Goal: Task Accomplishment & Management: Complete application form

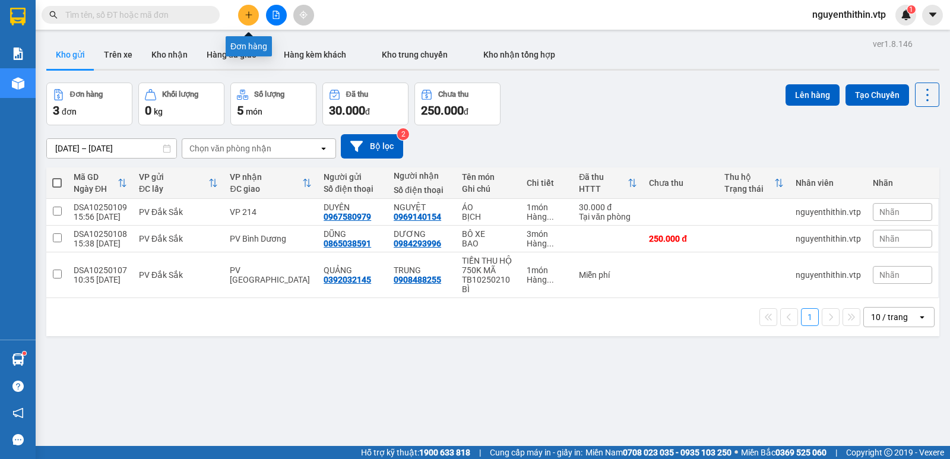
click at [246, 17] on icon "plus" at bounding box center [249, 15] width 8 height 8
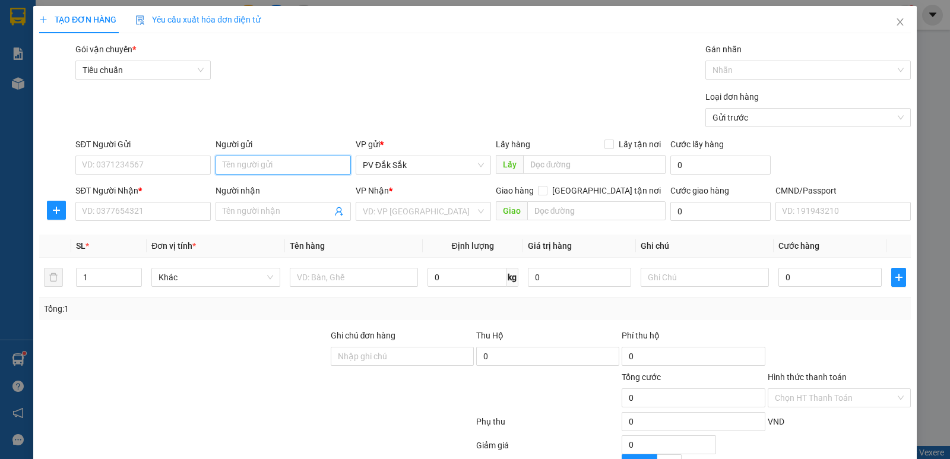
click at [245, 166] on input "Người gửi" at bounding box center [283, 165] width 135 height 19
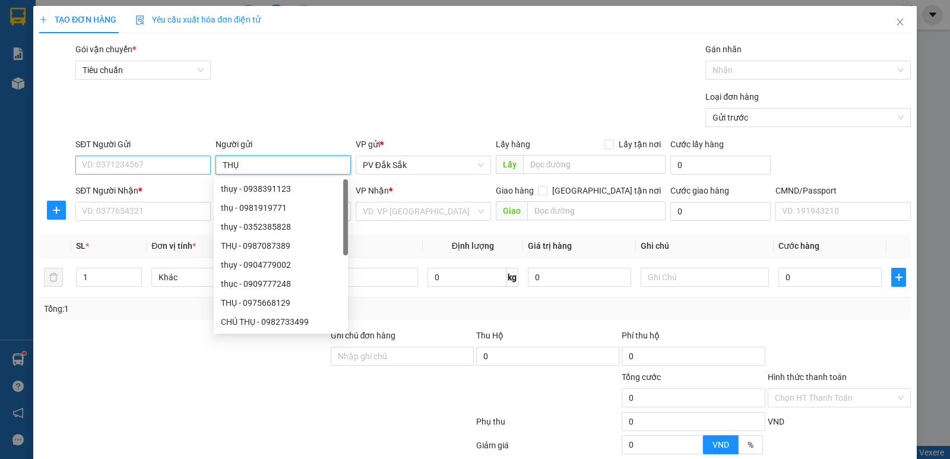
type input "THỤ"
click at [113, 163] on input "SĐT Người Gửi" at bounding box center [142, 165] width 135 height 19
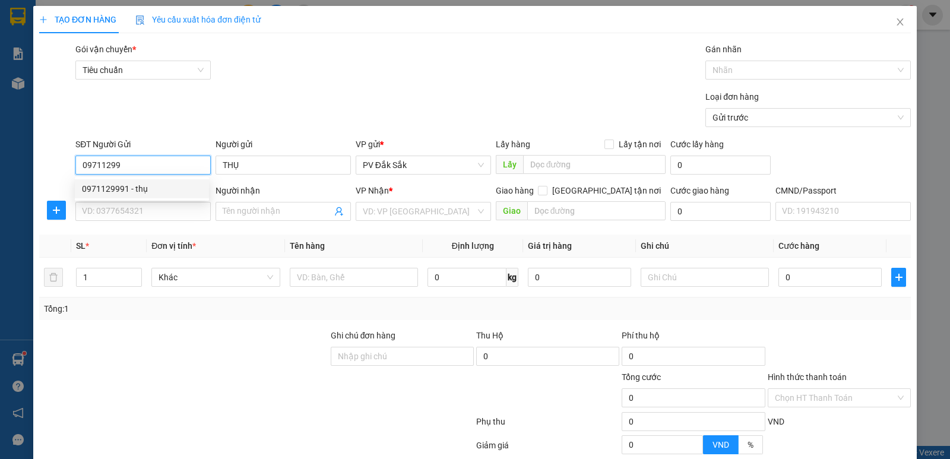
click at [134, 189] on div "0971129991 - thụ" at bounding box center [142, 188] width 120 height 13
type input "0971129991"
type input "thụ"
type input "0379188528"
type input "oanh"
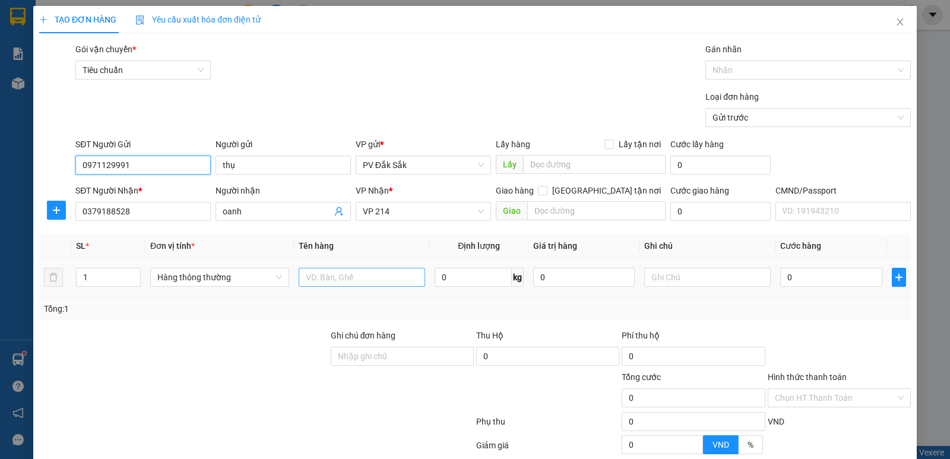
type input "0971129991"
click at [313, 283] on input "text" at bounding box center [362, 277] width 127 height 19
type input "TP"
click at [652, 274] on input "text" at bounding box center [707, 277] width 127 height 19
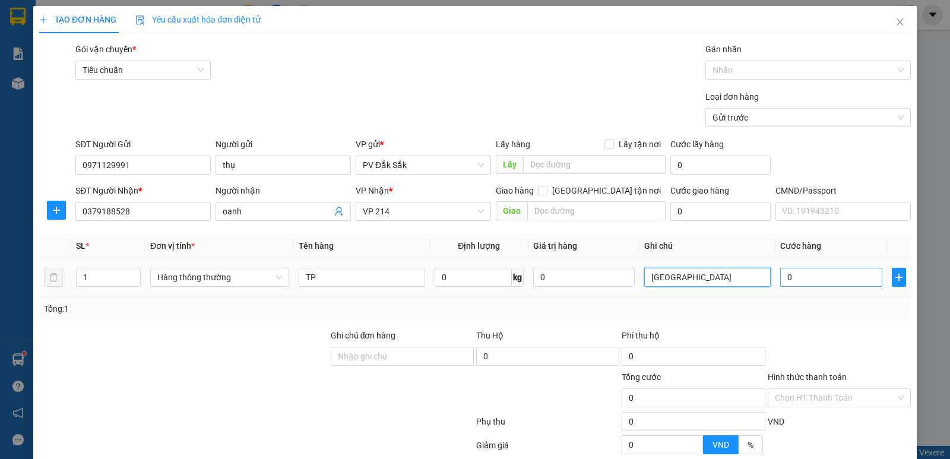
type input "[GEOGRAPHIC_DATA]"
click at [792, 282] on input "0" at bounding box center [831, 277] width 102 height 19
type input "3"
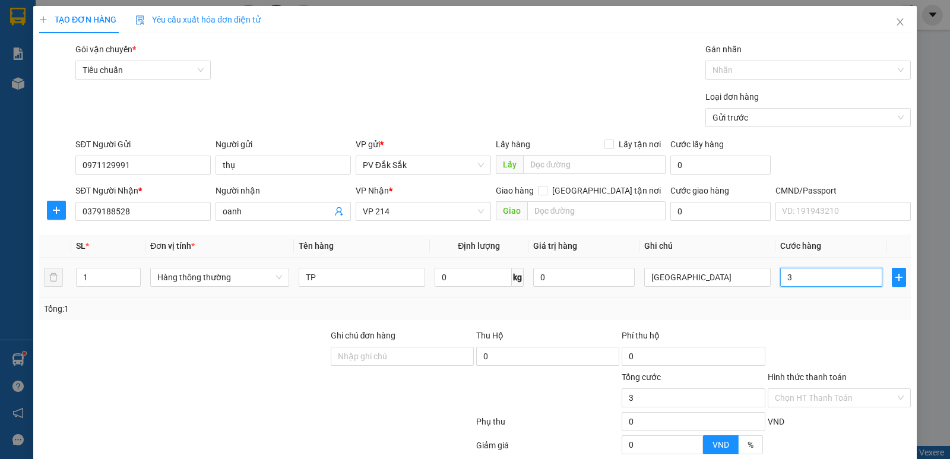
type input "30"
type input "300"
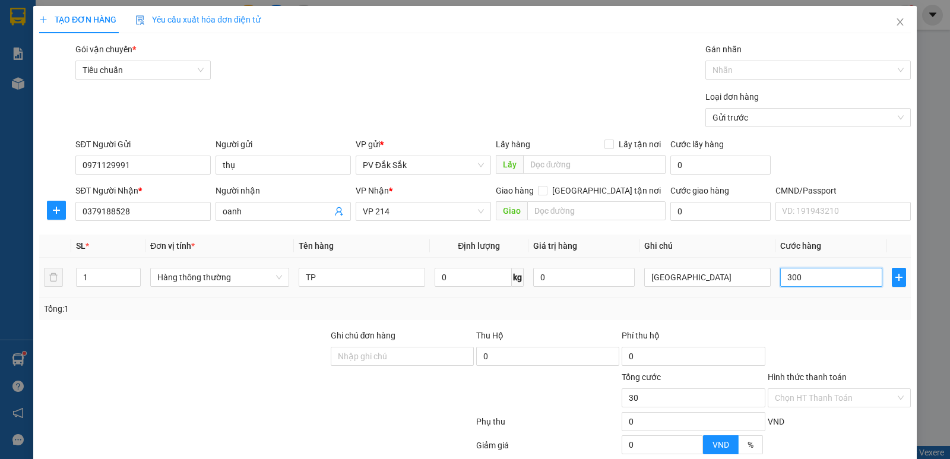
type input "300"
type input "3.000"
type input "30.000"
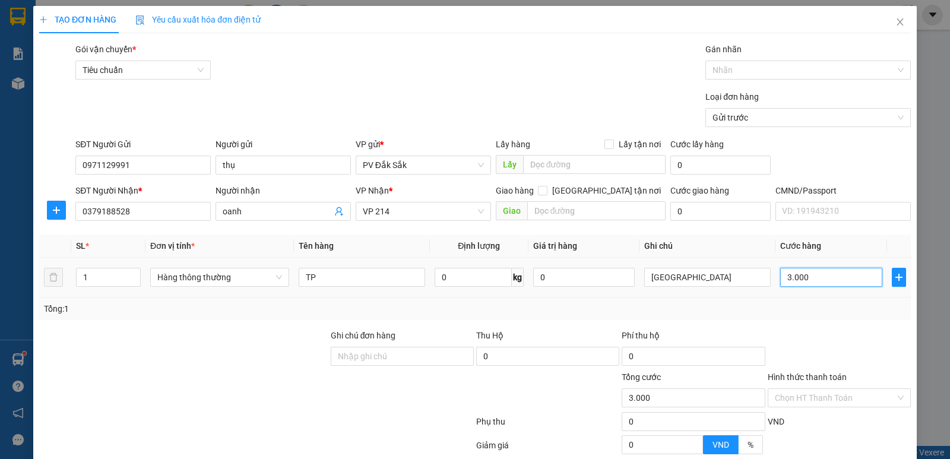
type input "30.000"
click at [796, 374] on label "Hình thức thanh toán" at bounding box center [807, 377] width 79 height 10
click at [796, 389] on input "Hình thức thanh toán" at bounding box center [835, 398] width 121 height 18
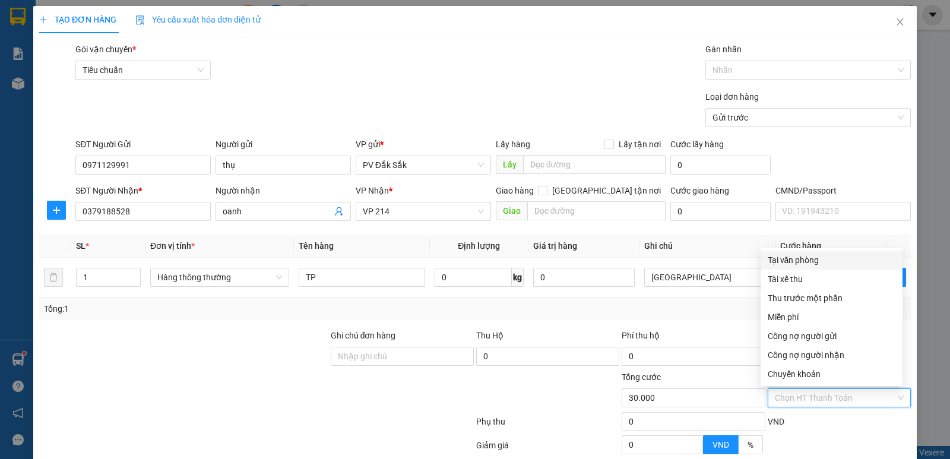
click at [804, 262] on div "Tại văn phòng" at bounding box center [832, 260] width 128 height 13
type input "0"
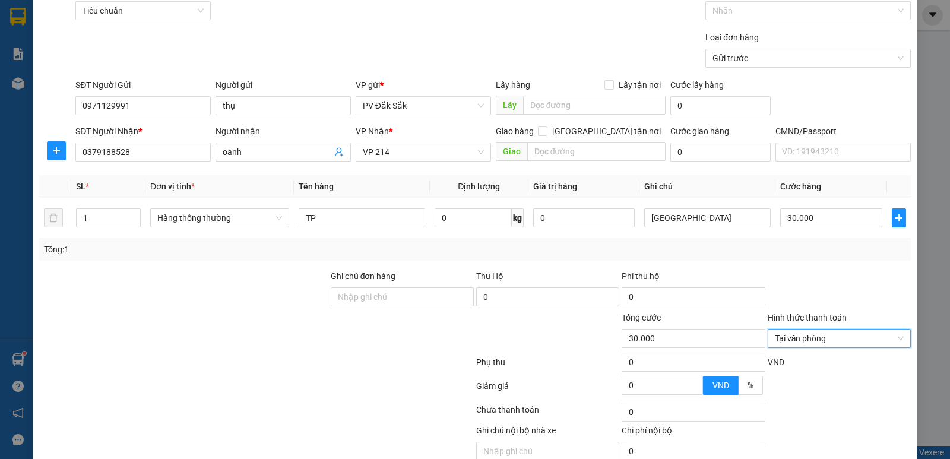
scroll to position [112, 0]
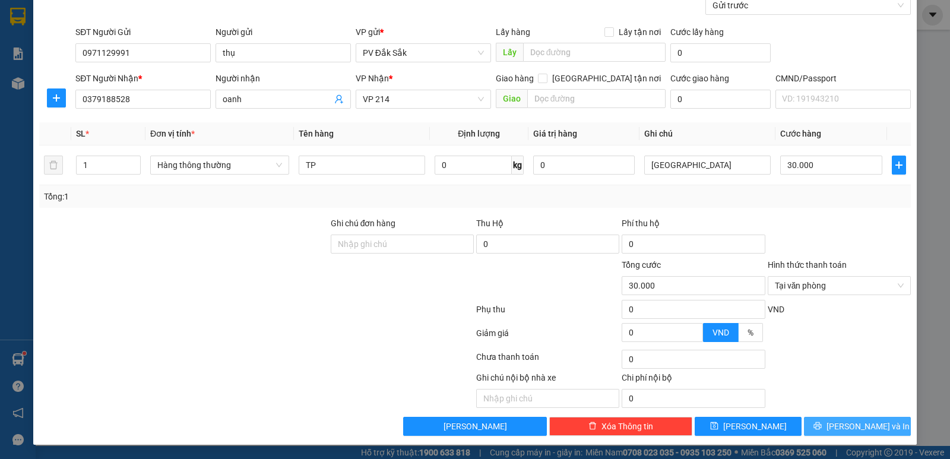
click at [864, 425] on span "[PERSON_NAME] và In" at bounding box center [868, 426] width 83 height 13
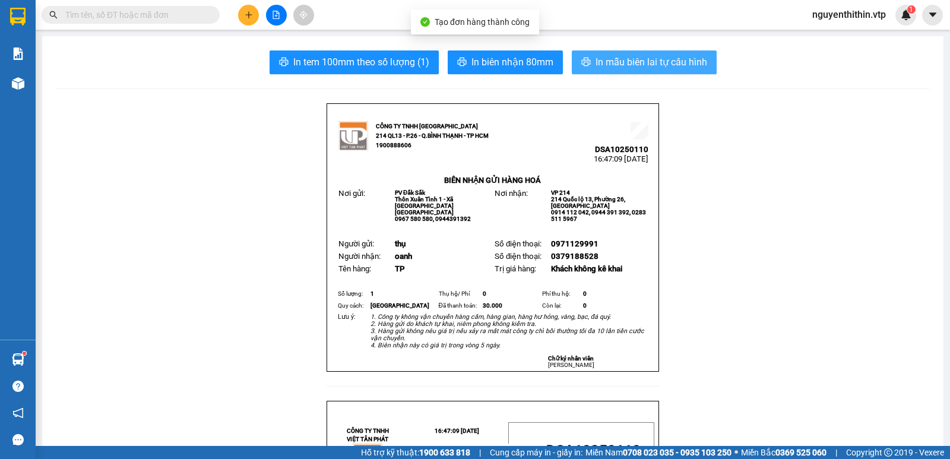
click at [650, 59] on span "In mẫu biên lai tự cấu hình" at bounding box center [652, 62] width 112 height 15
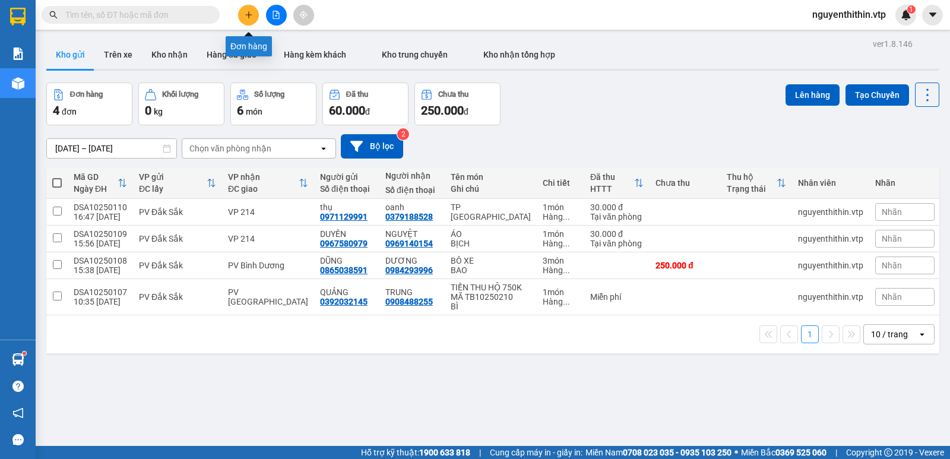
click at [245, 17] on icon "plus" at bounding box center [249, 15] width 8 height 8
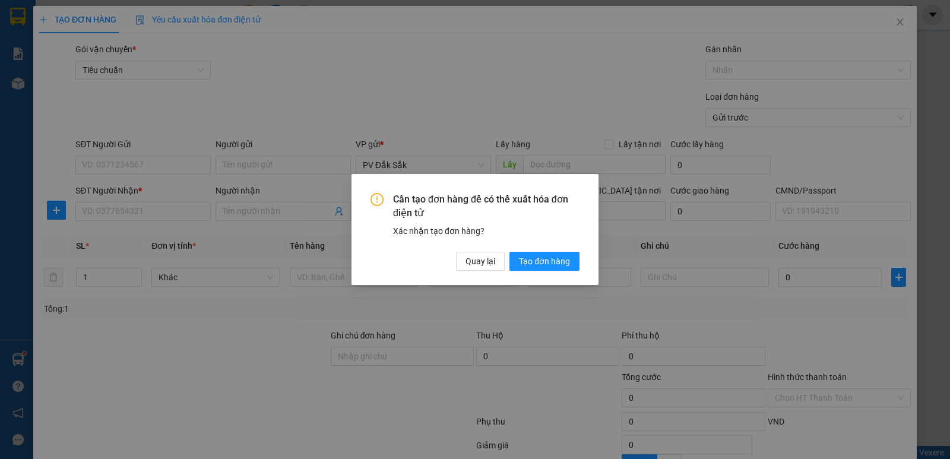
click at [545, 91] on div "Cần tạo đơn hàng để có thể xuất hóa đơn điện tử Xác nhận tạo đơn hàng? Quay lại…" at bounding box center [475, 229] width 950 height 459
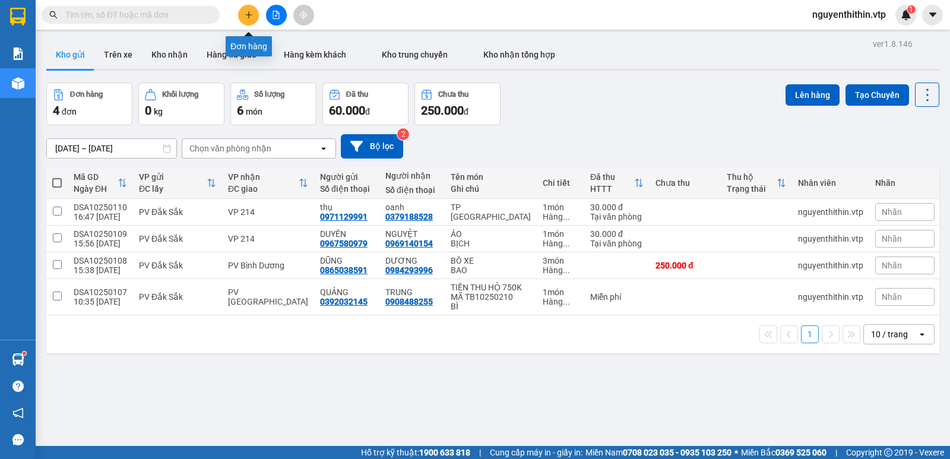
click at [247, 17] on icon "plus" at bounding box center [249, 15] width 8 height 8
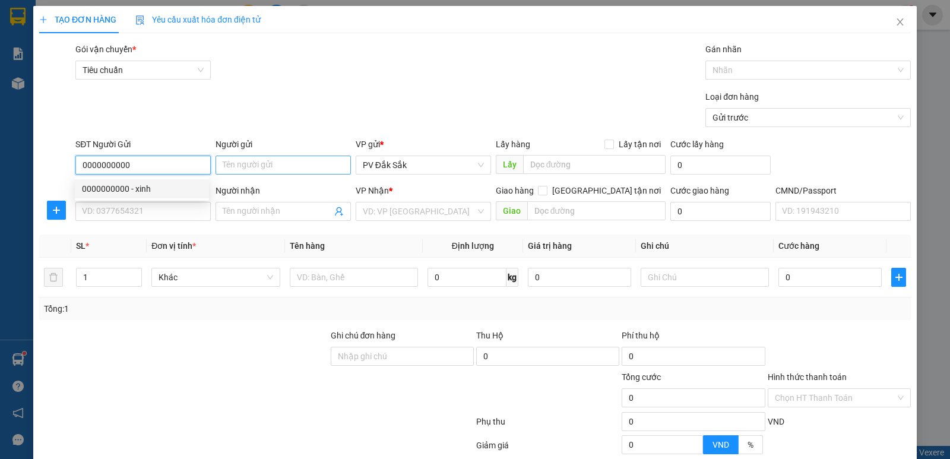
type input "0000000000"
click at [248, 165] on input "Người gửi" at bounding box center [283, 165] width 135 height 19
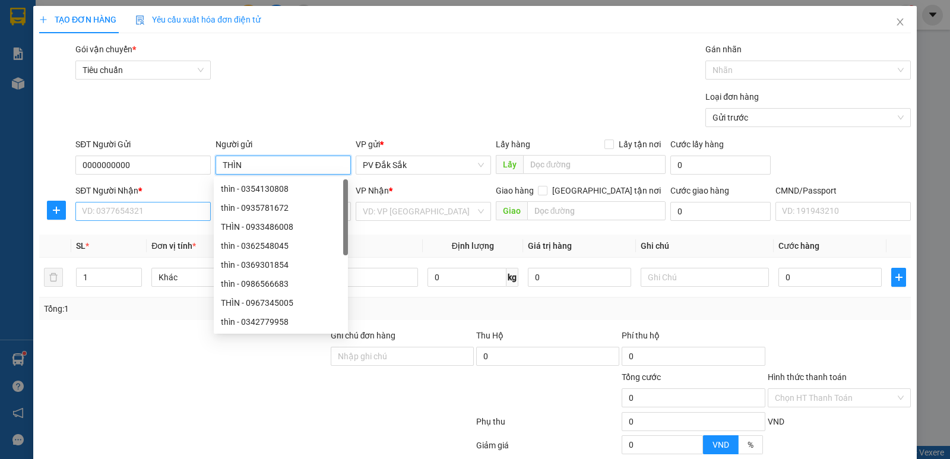
type input "THÌN"
click at [102, 218] on input "SĐT Người Nhận *" at bounding box center [142, 211] width 135 height 19
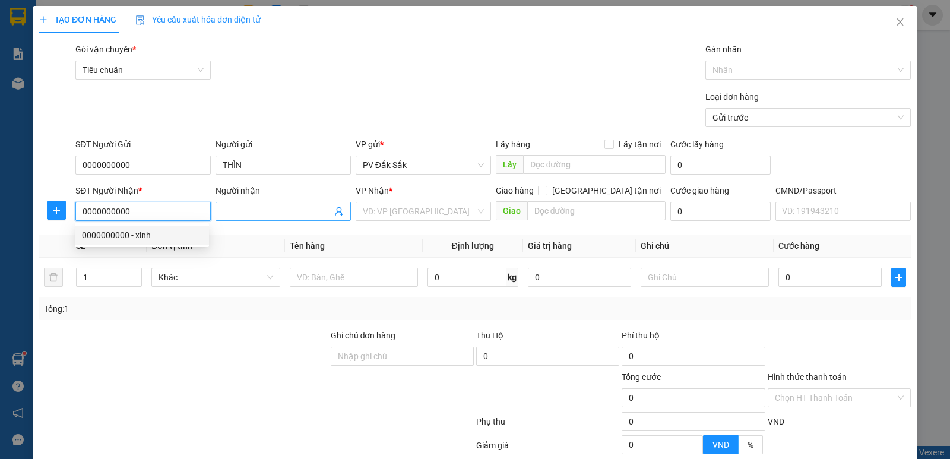
type input "0000000000"
click at [223, 204] on span at bounding box center [283, 211] width 135 height 19
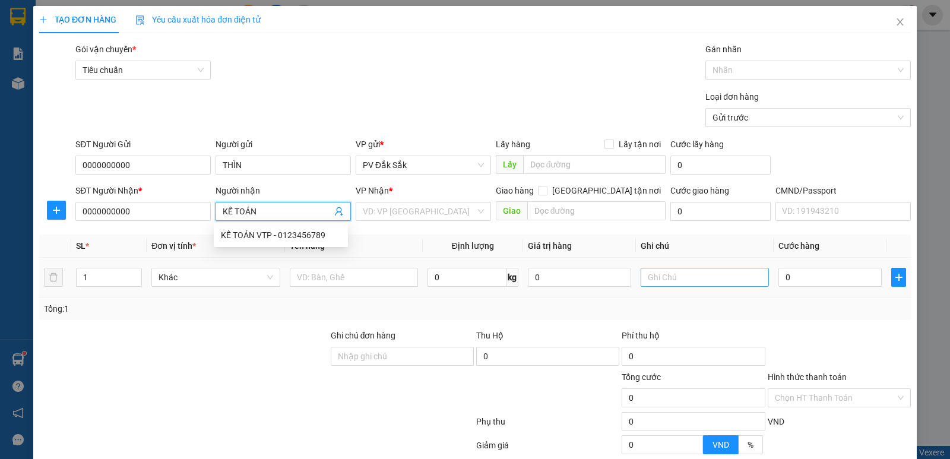
type input "KẾ TOÁN"
click at [661, 280] on input "text" at bounding box center [705, 277] width 128 height 19
type input "B"
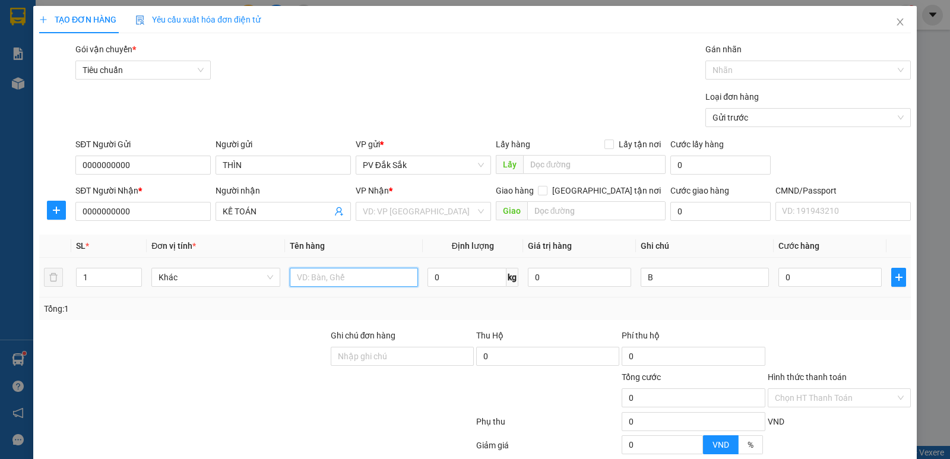
click at [304, 280] on input "text" at bounding box center [354, 277] width 128 height 19
type input "BC NGÀY 12/10"
click at [793, 376] on label "Hình thức thanh toán" at bounding box center [807, 377] width 79 height 10
click at [793, 389] on input "Hình thức thanh toán" at bounding box center [835, 398] width 121 height 18
click at [793, 376] on label "Hình thức thanh toán" at bounding box center [807, 377] width 79 height 10
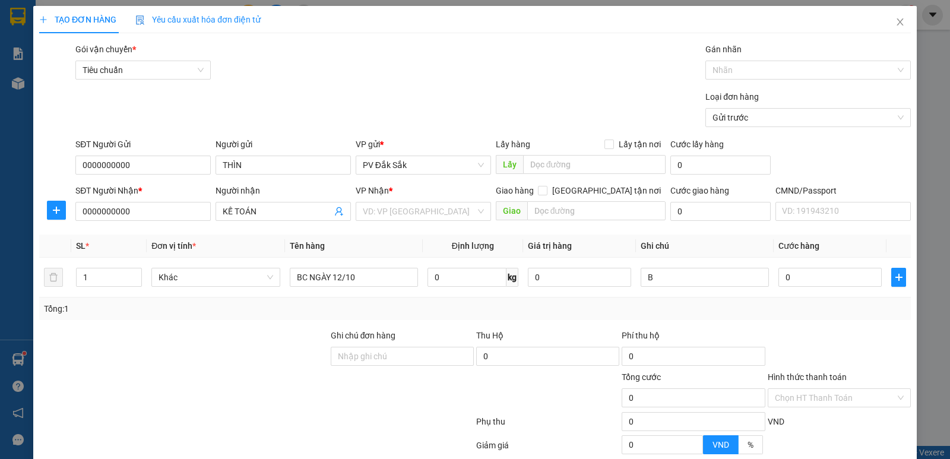
click at [793, 389] on input "Hình thức thanh toán" at bounding box center [835, 398] width 121 height 18
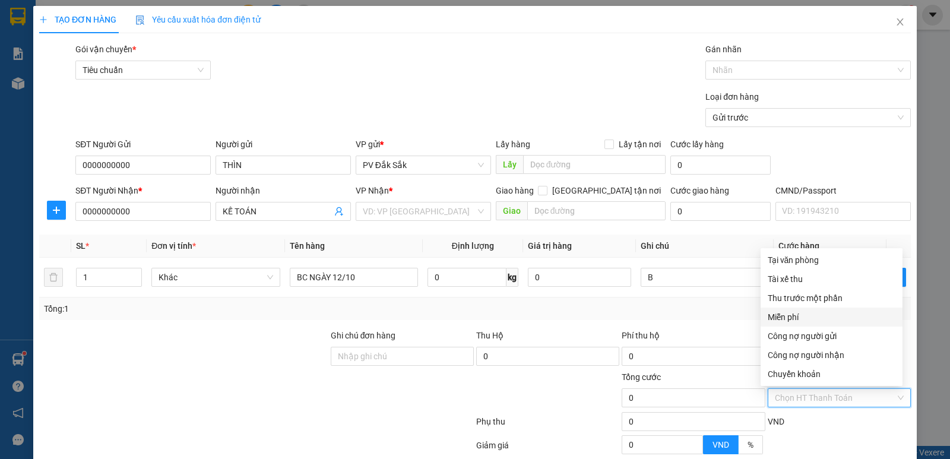
click at [793, 317] on div "Miễn phí" at bounding box center [832, 317] width 128 height 13
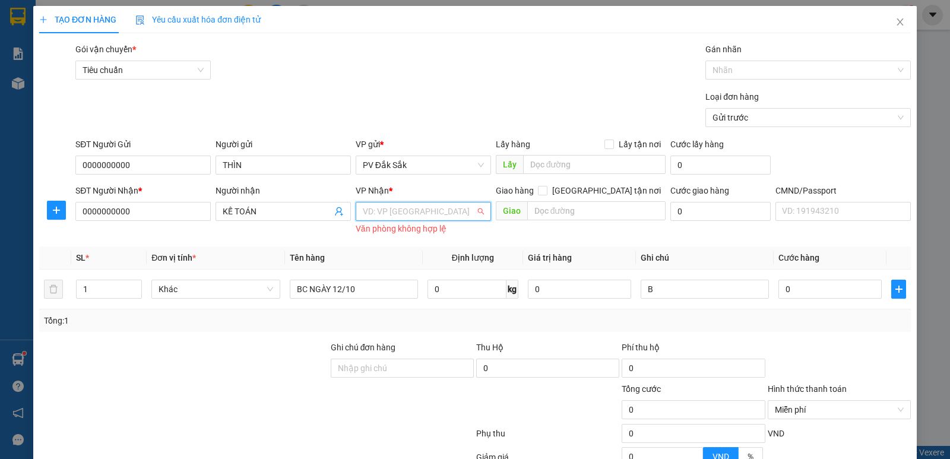
click at [372, 203] on input "search" at bounding box center [419, 212] width 113 height 18
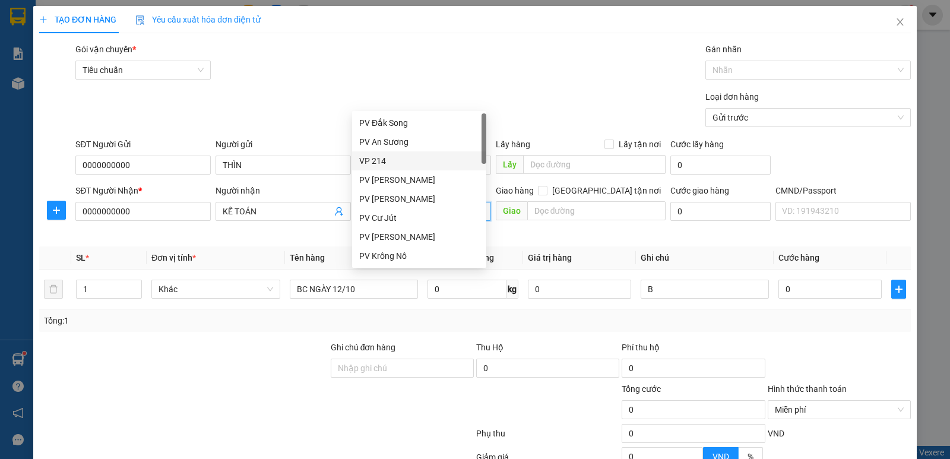
click at [381, 163] on div "VP 214" at bounding box center [419, 160] width 120 height 13
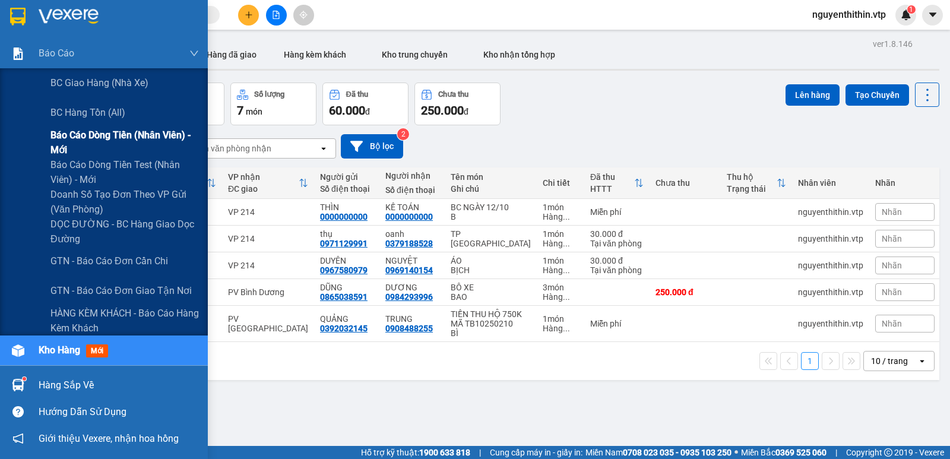
click at [105, 135] on span "Báo cáo dòng tiền (nhân viên) - mới" at bounding box center [124, 143] width 148 height 30
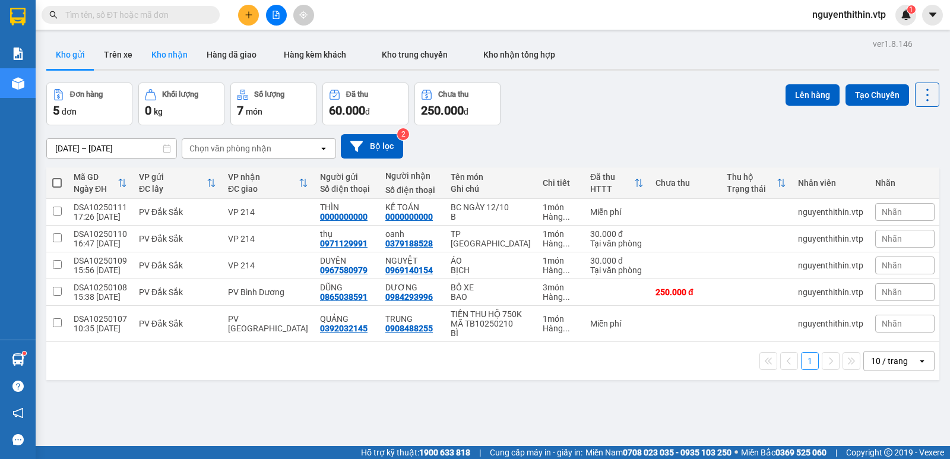
click at [161, 55] on button "Kho nhận" at bounding box center [169, 54] width 55 height 29
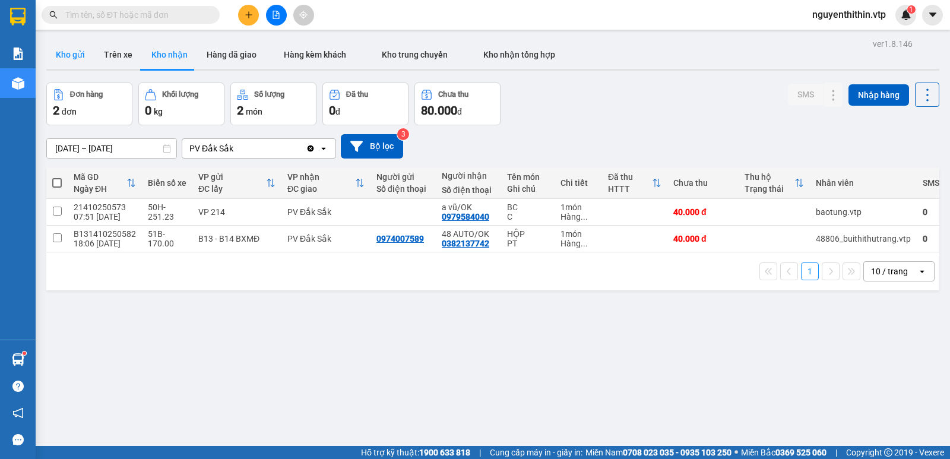
click at [74, 58] on button "Kho gửi" at bounding box center [70, 54] width 48 height 29
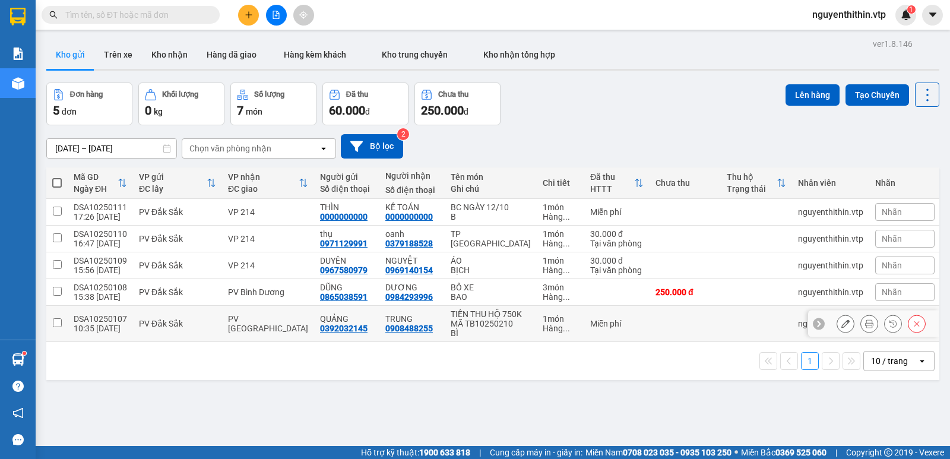
drag, startPoint x: 59, startPoint y: 339, endPoint x: 56, endPoint y: 324, distance: 15.1
click at [58, 327] on input "checkbox" at bounding box center [57, 322] width 9 height 9
checkbox input "true"
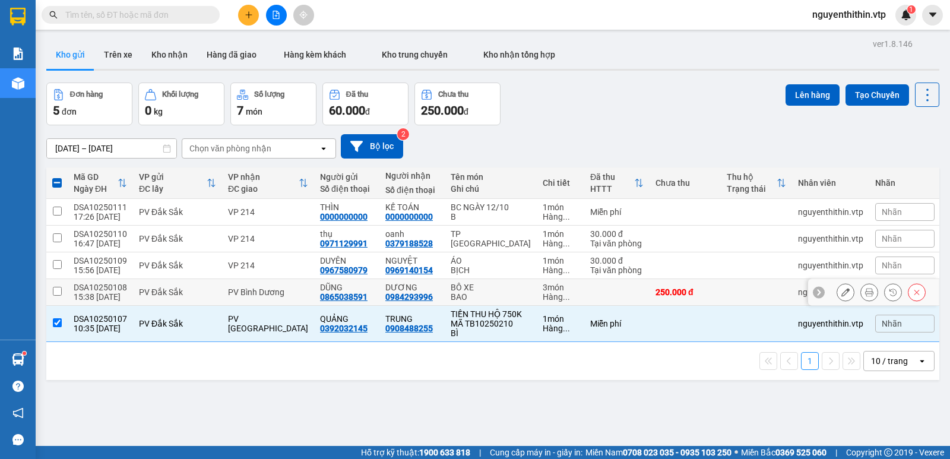
click at [55, 296] on input "checkbox" at bounding box center [57, 291] width 9 height 9
checkbox input "true"
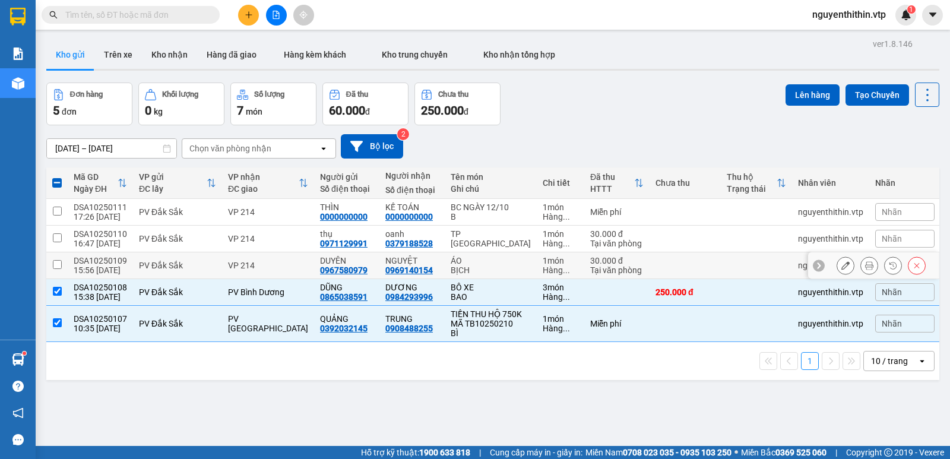
click at [58, 269] on input "checkbox" at bounding box center [57, 264] width 9 height 9
checkbox input "true"
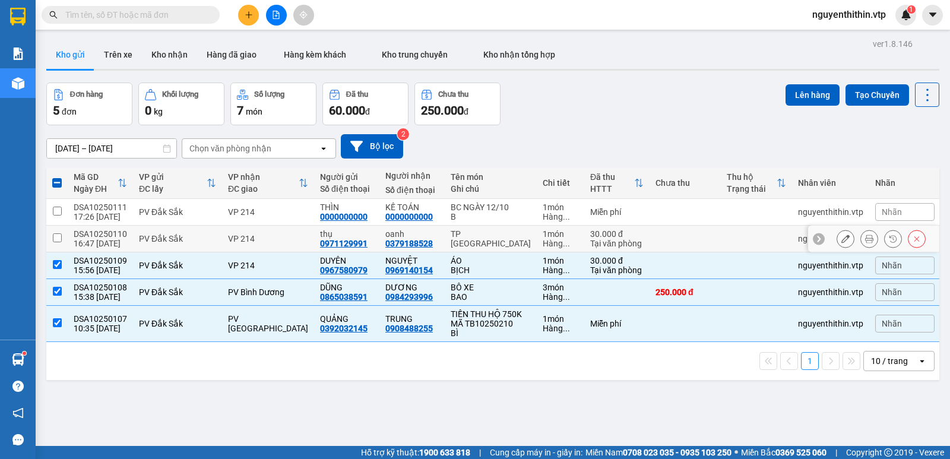
click at [58, 242] on input "checkbox" at bounding box center [57, 237] width 9 height 9
checkbox input "true"
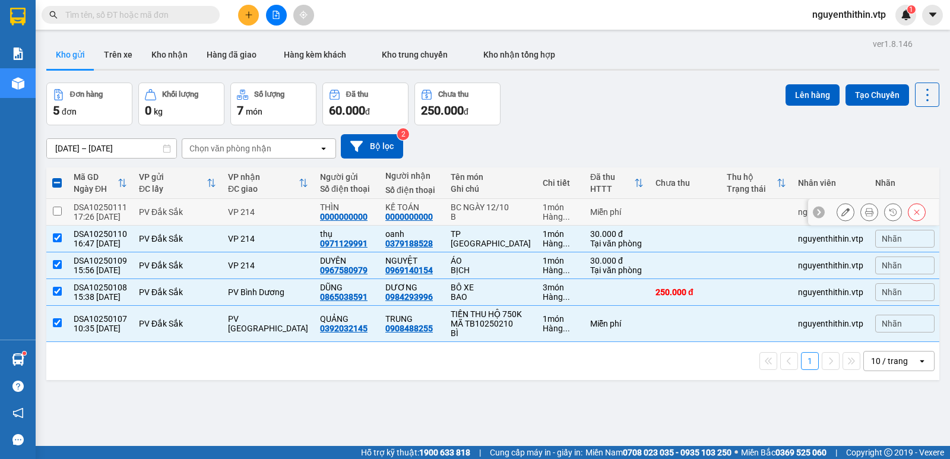
click at [59, 216] on input "checkbox" at bounding box center [57, 211] width 9 height 9
checkbox input "true"
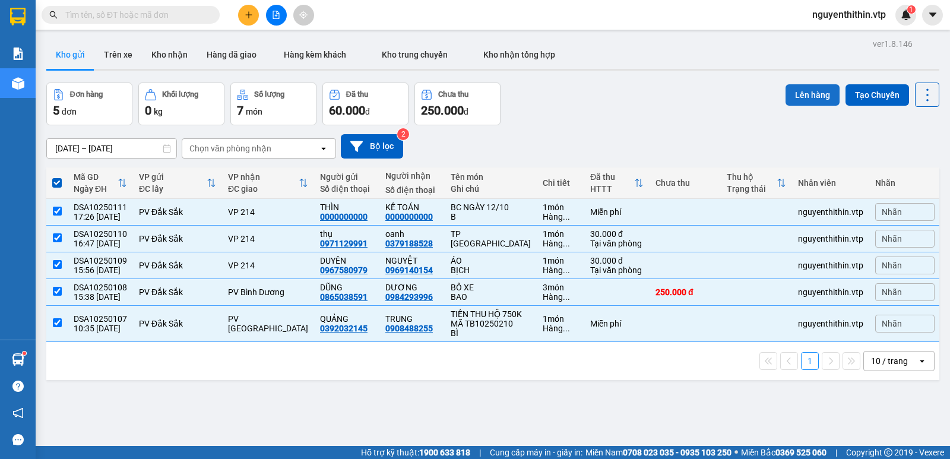
click at [805, 97] on button "Lên hàng" at bounding box center [813, 94] width 54 height 21
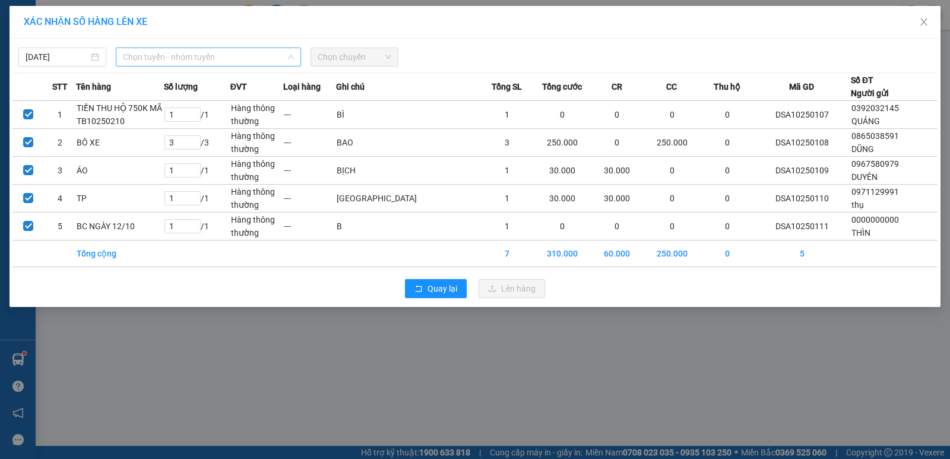
click at [140, 57] on span "Chọn tuyến - nhóm tuyến" at bounding box center [208, 57] width 171 height 18
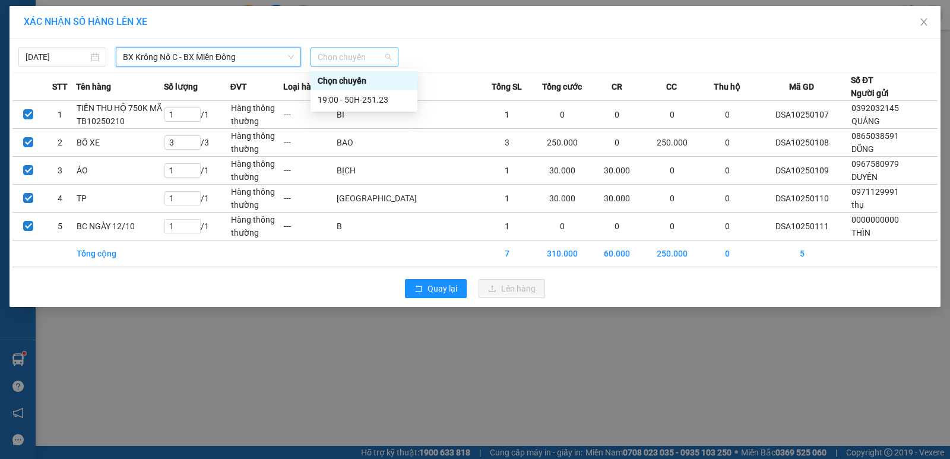
click at [335, 62] on span "Chọn chuyến" at bounding box center [355, 57] width 74 height 18
click at [347, 99] on div "19:00 - 50H-251.23" at bounding box center [364, 99] width 93 height 13
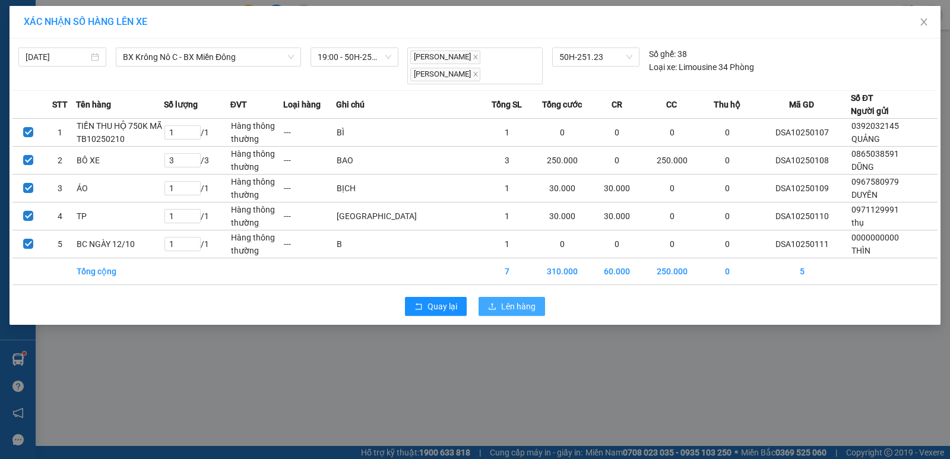
click at [518, 308] on span "Lên hàng" at bounding box center [518, 306] width 34 height 13
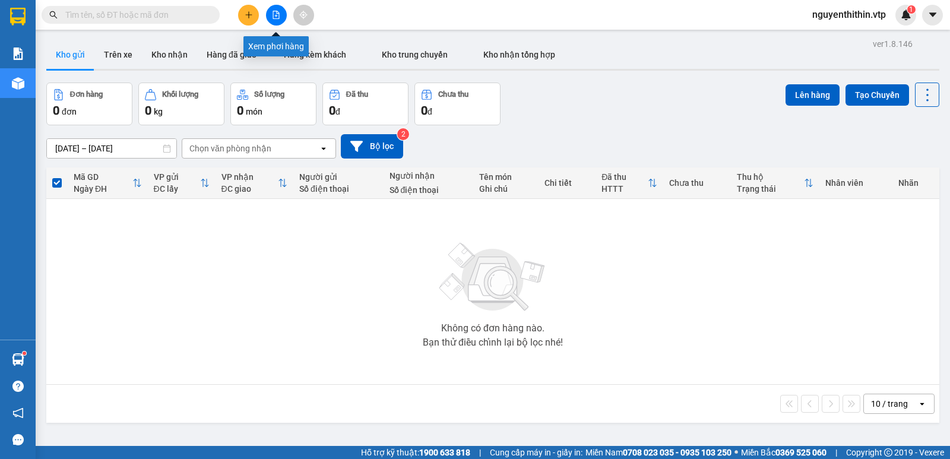
click at [277, 15] on icon "file-add" at bounding box center [276, 15] width 8 height 8
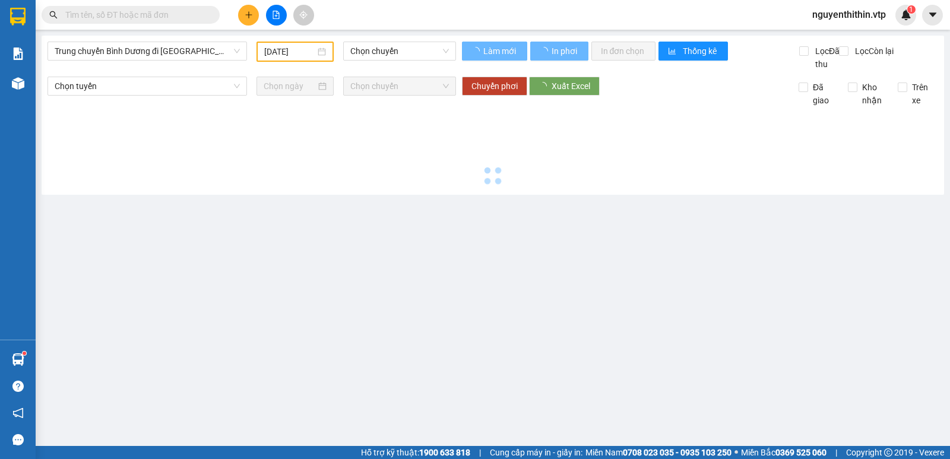
type input "[DATE]"
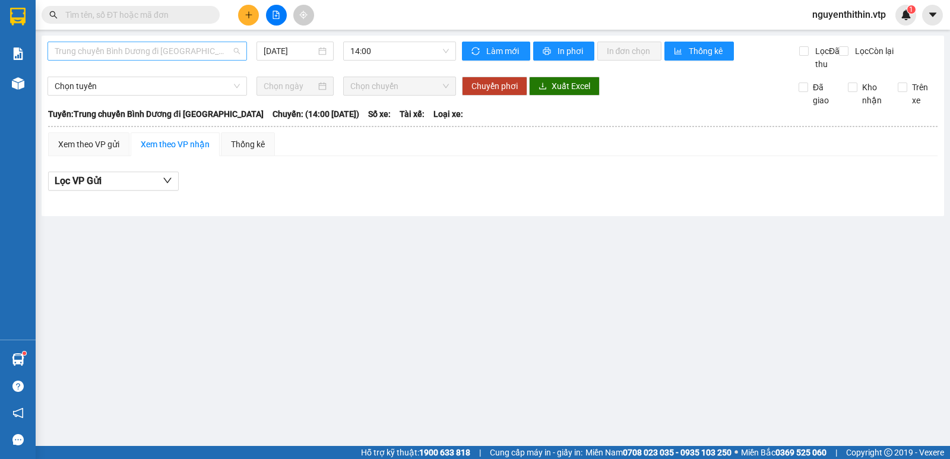
click at [150, 52] on span "Trung chuyển Bình Dương đi [GEOGRAPHIC_DATA]" at bounding box center [147, 51] width 185 height 18
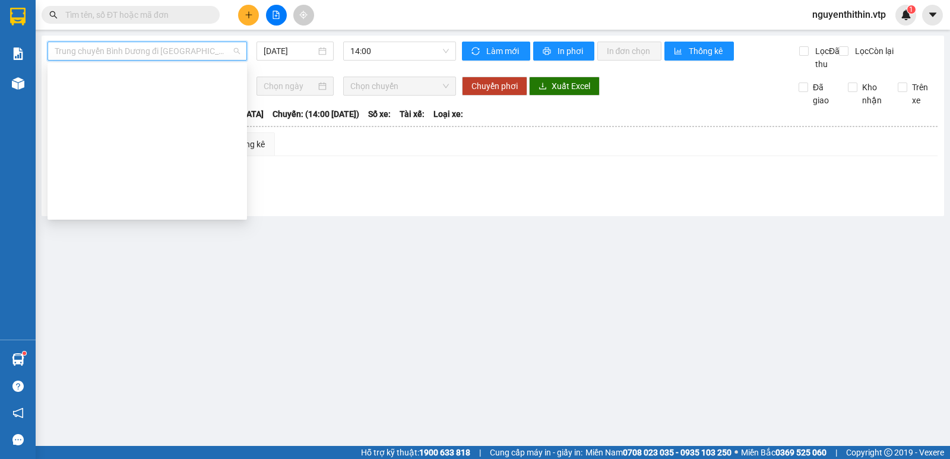
click at [119, 315] on div "BX Đắk Mil - BX Miền Đông" at bounding box center [147, 321] width 185 height 13
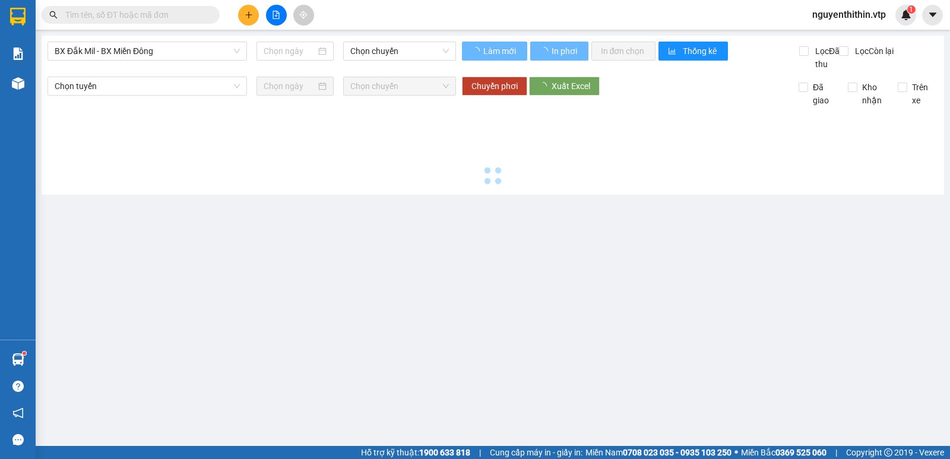
type input "[DATE]"
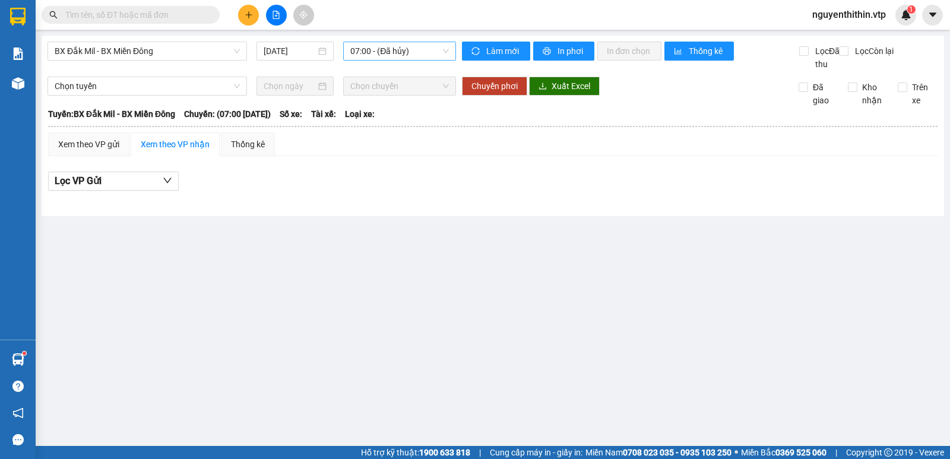
click at [413, 51] on span "07:00 - (Đã hủy)" at bounding box center [399, 51] width 98 height 18
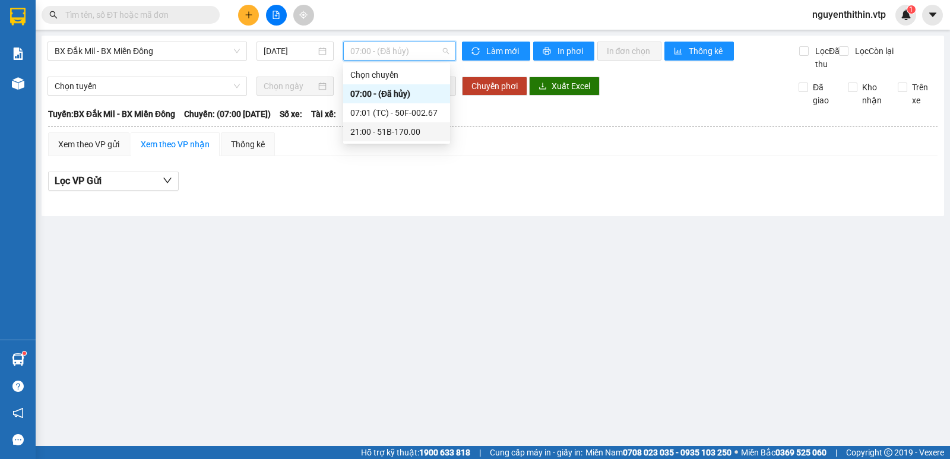
click at [405, 130] on div "21:00 - 51B-170.00" at bounding box center [396, 131] width 93 height 13
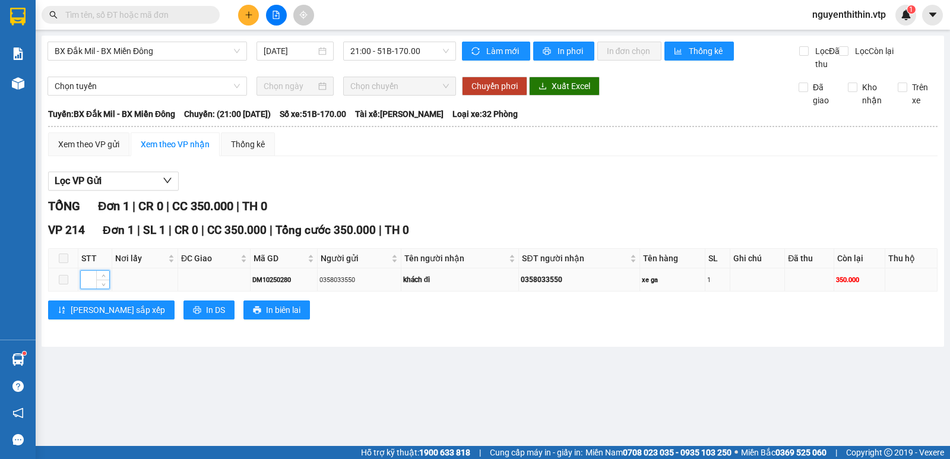
click at [91, 289] on input at bounding box center [95, 280] width 29 height 18
click at [315, 285] on div "DM10250280" at bounding box center [283, 280] width 63 height 10
click at [58, 268] on th at bounding box center [64, 259] width 30 height 20
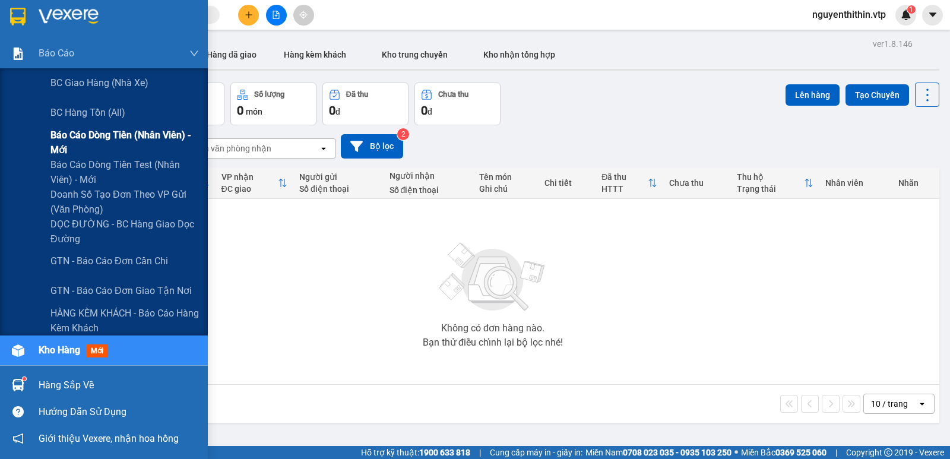
click at [79, 135] on span "Báo cáo dòng tiền (nhân viên) - mới" at bounding box center [124, 143] width 148 height 30
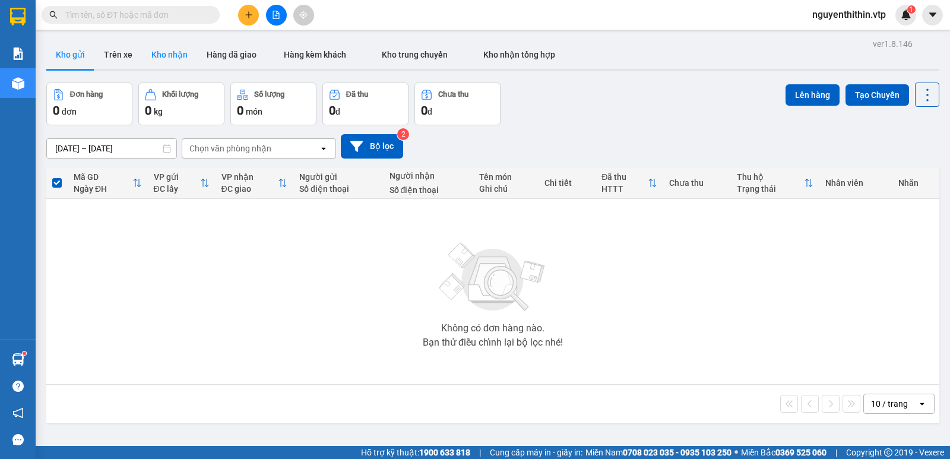
click at [167, 55] on button "Kho nhận" at bounding box center [169, 54] width 55 height 29
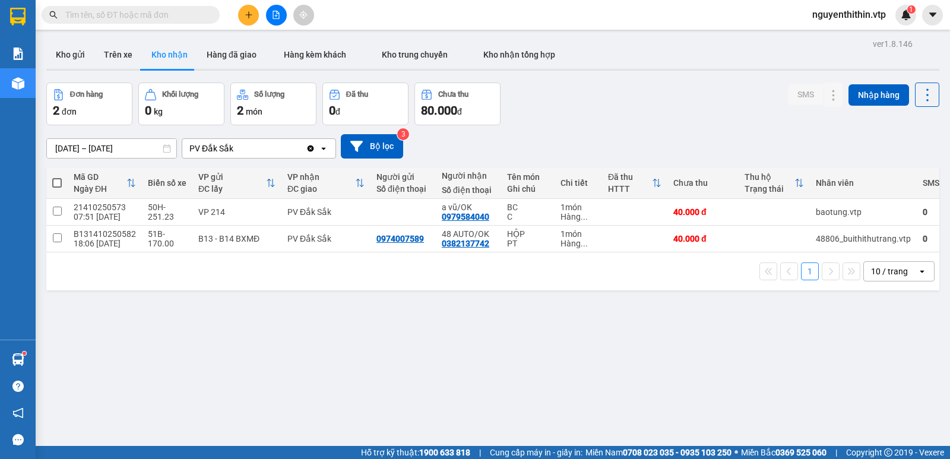
click at [97, 17] on input "text" at bounding box center [135, 14] width 140 height 13
